Goal: Information Seeking & Learning: Learn about a topic

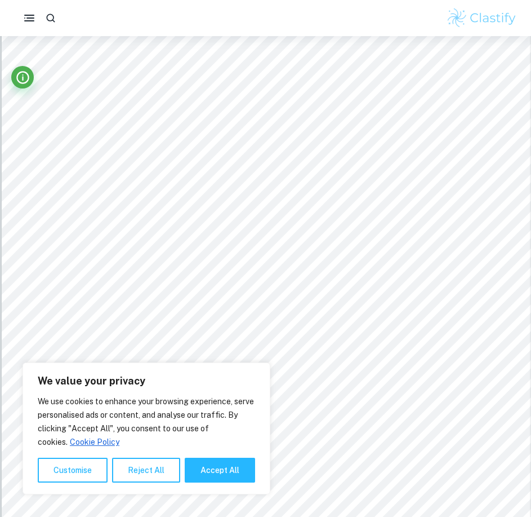
scroll to position [169, 0]
click at [238, 475] on button "Accept All" at bounding box center [220, 469] width 70 height 25
checkbox input "true"
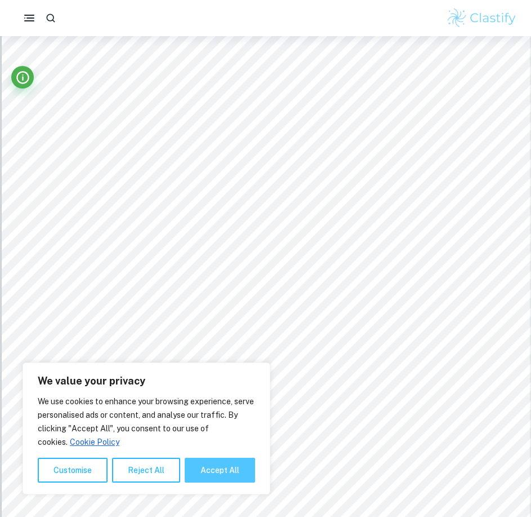
checkbox input "true"
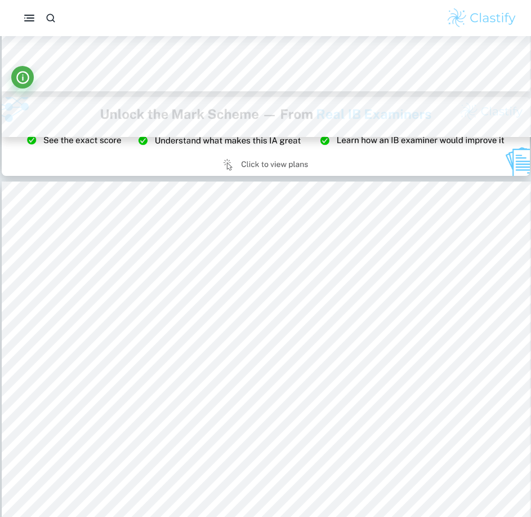
scroll to position [1521, 0]
